Goal: Check status: Check status

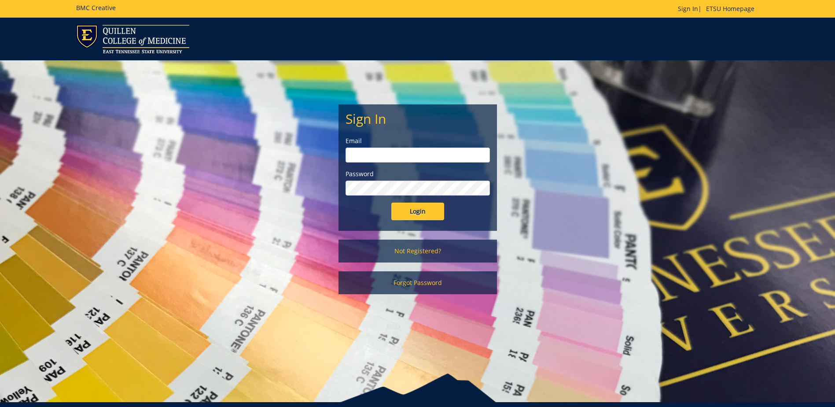
type input "[PERSON_NAME][EMAIL_ADDRESS][DOMAIN_NAME]"
click at [423, 212] on input "Login" at bounding box center [417, 211] width 53 height 18
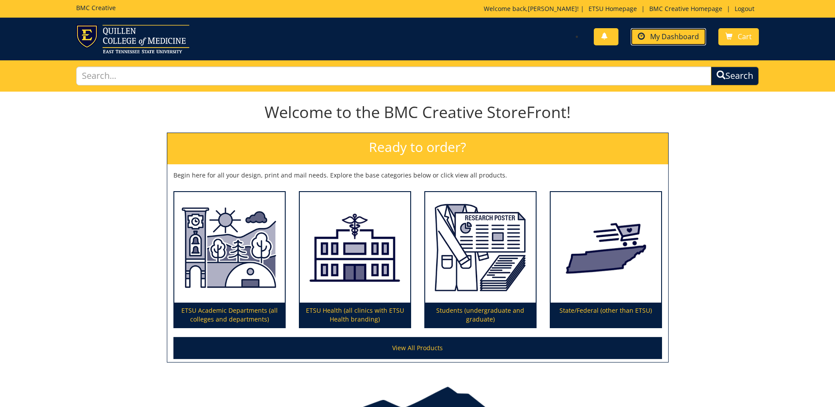
click at [665, 40] on span "My Dashboard" at bounding box center [674, 37] width 49 height 10
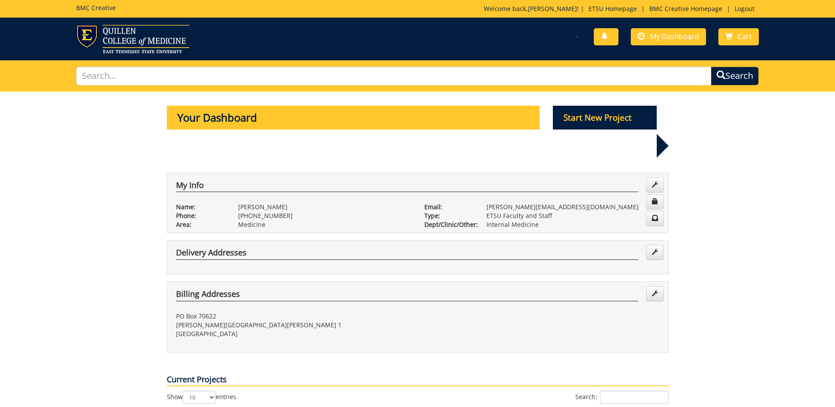
scroll to position [132, 0]
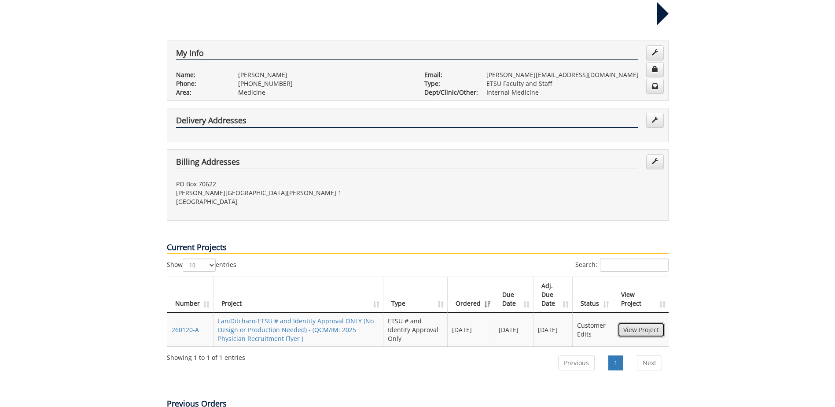
click at [633, 322] on link "View Project" at bounding box center [641, 329] width 47 height 15
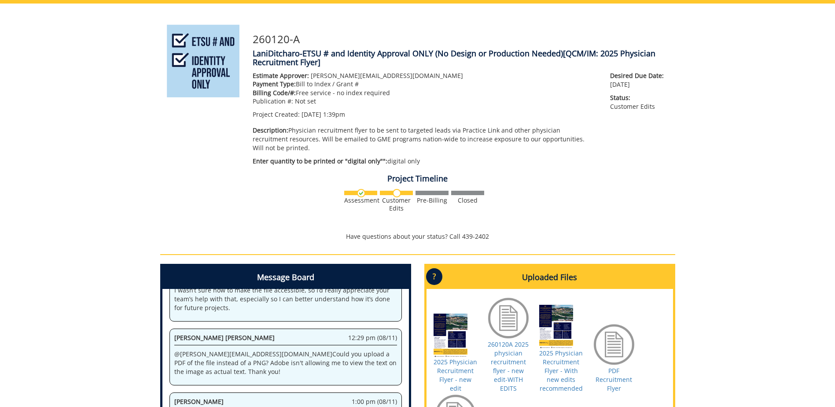
scroll to position [44, 0]
